Goal: Transaction & Acquisition: Purchase product/service

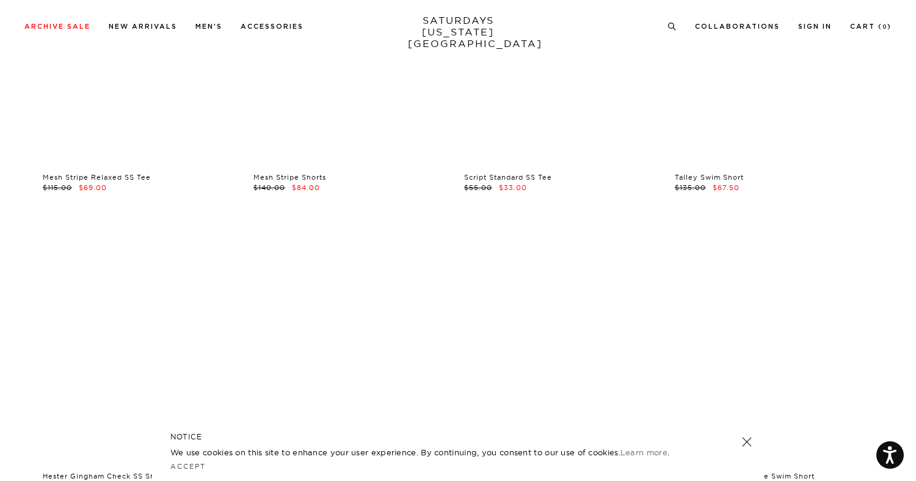
scroll to position [246, 0]
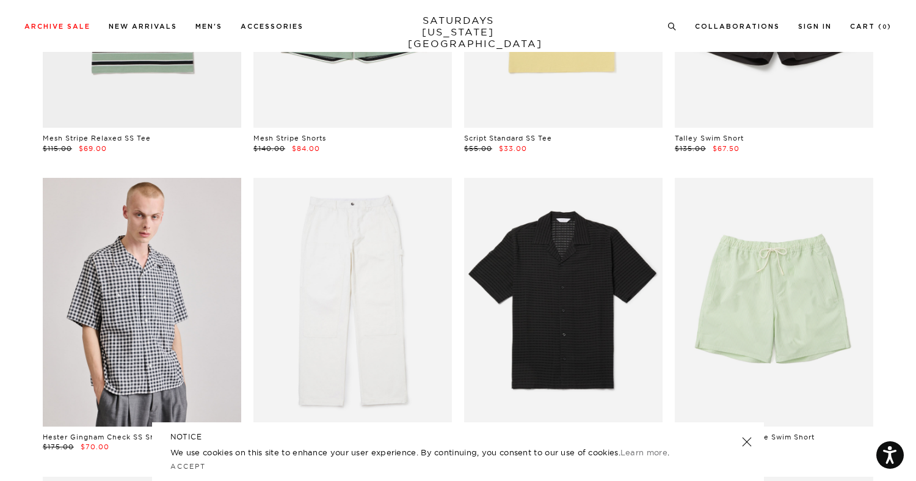
click at [746, 441] on link at bounding box center [747, 441] width 17 height 17
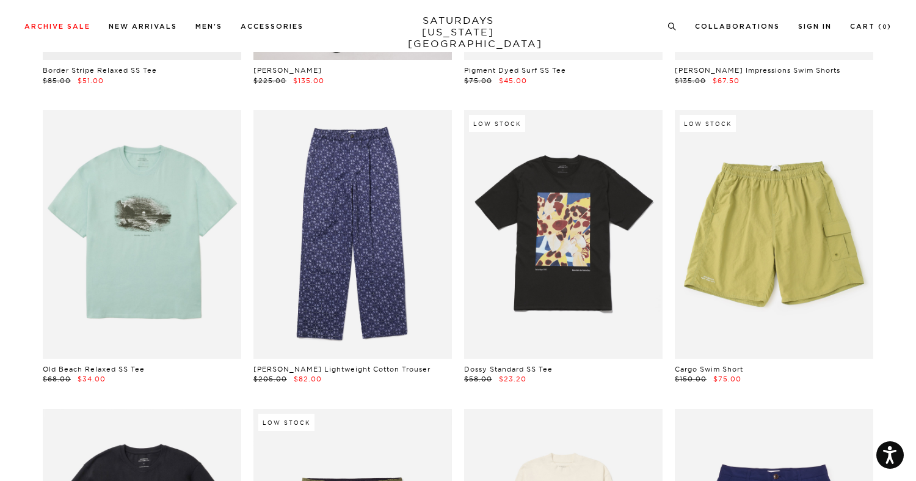
scroll to position [2701, 0]
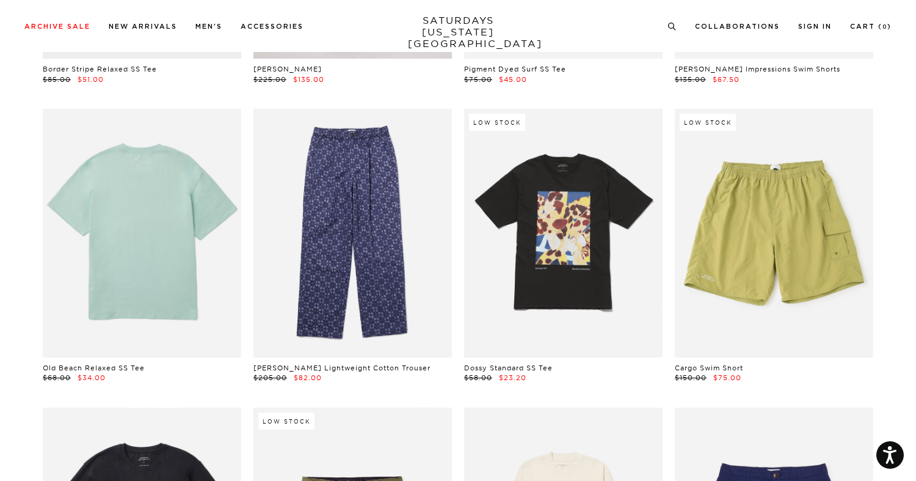
click at [104, 263] on link at bounding box center [142, 233] width 199 height 248
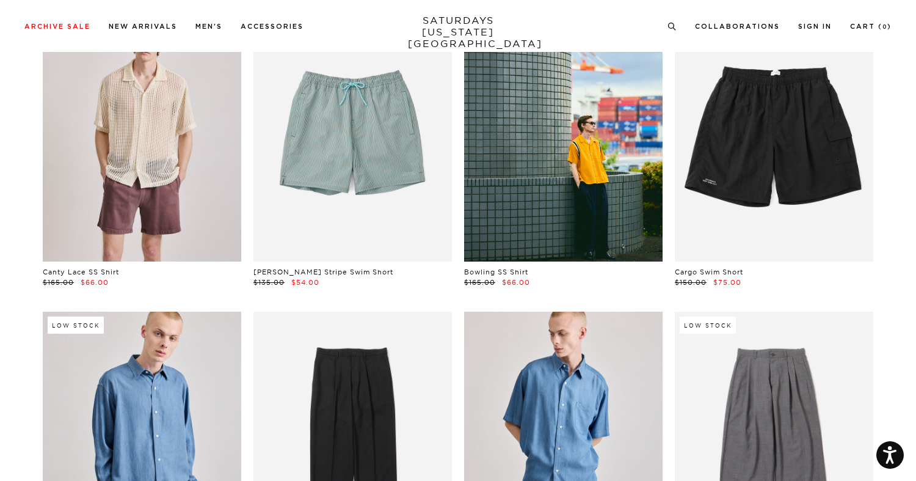
scroll to position [3647, 0]
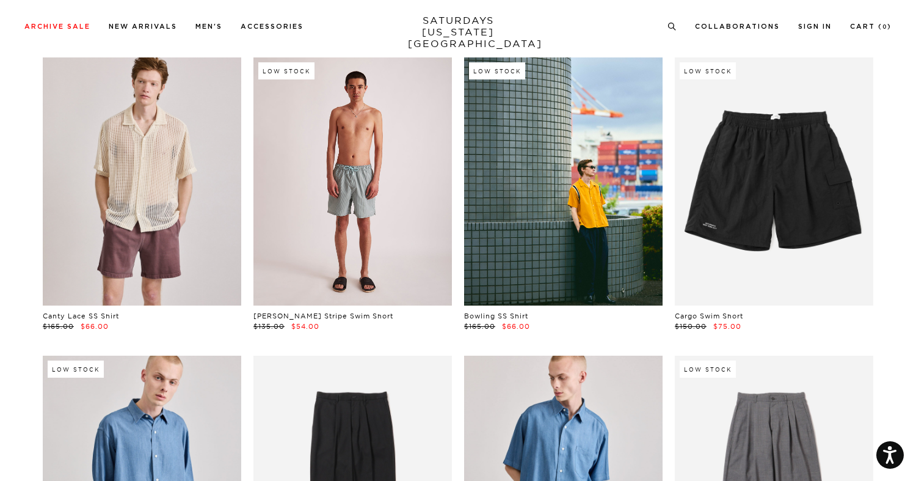
click at [374, 210] on link at bounding box center [353, 181] width 199 height 248
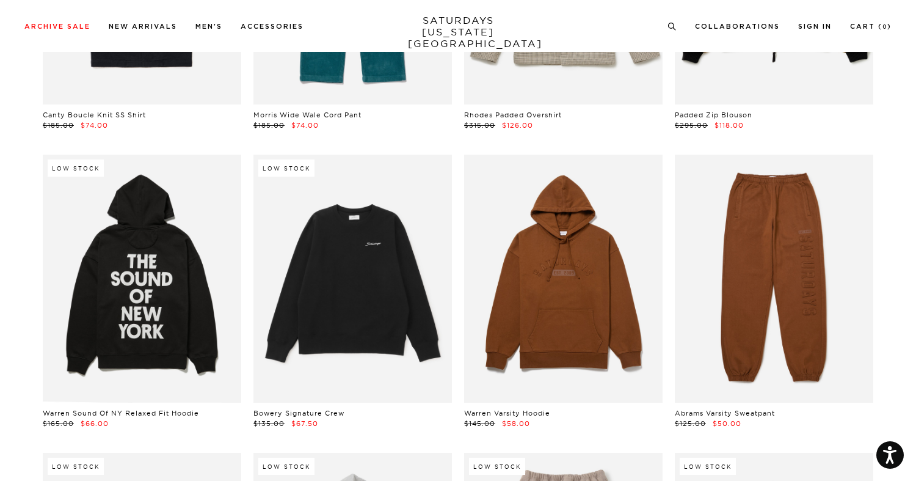
scroll to position [19224, 0]
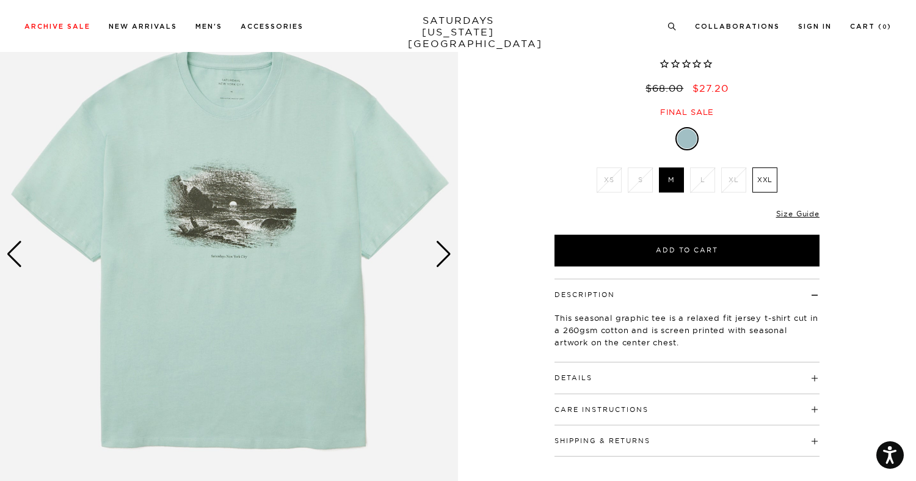
scroll to position [73, 0]
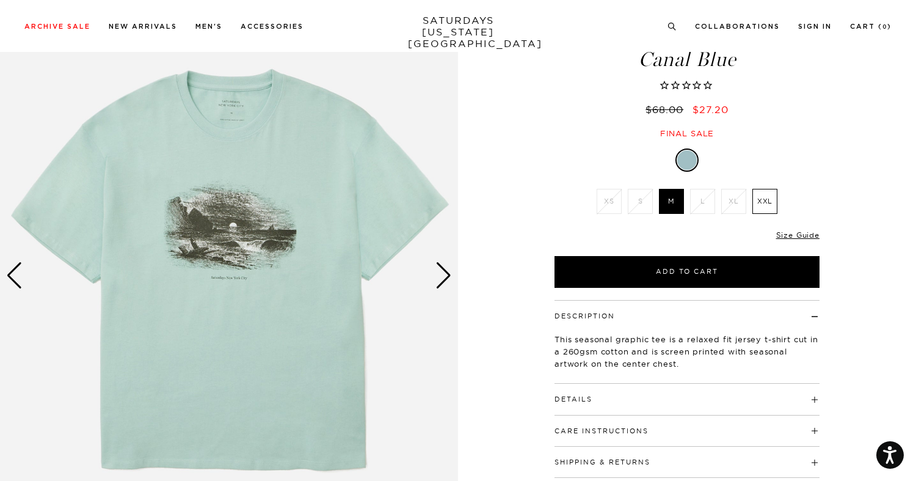
click at [443, 283] on div "Next slide" at bounding box center [444, 275] width 16 height 27
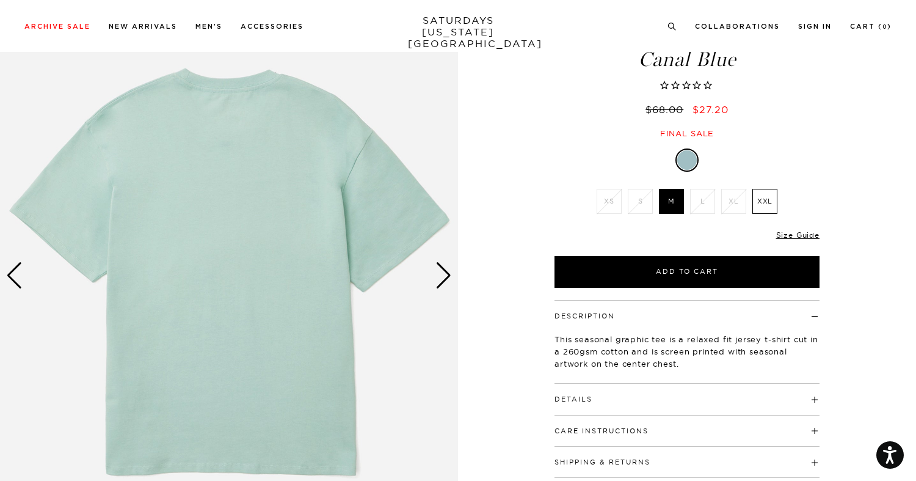
click at [443, 283] on div "Next slide" at bounding box center [444, 275] width 16 height 27
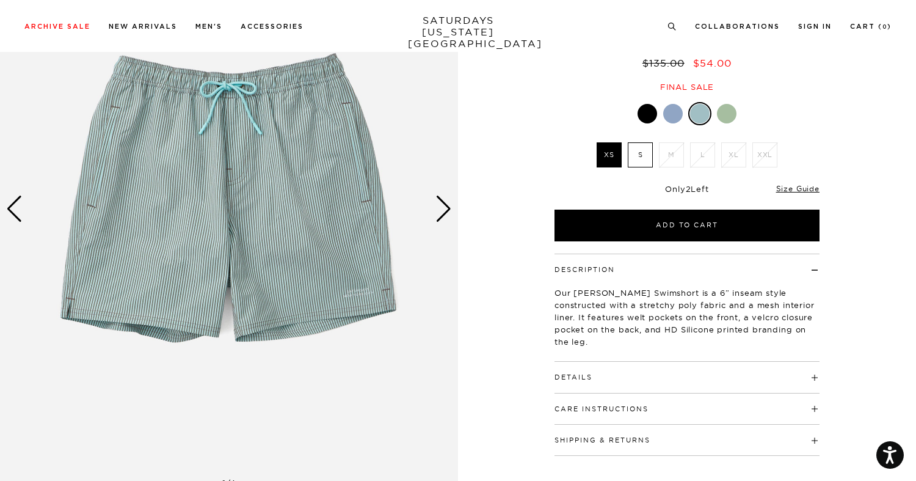
scroll to position [186, 0]
